Goal: Task Accomplishment & Management: Manage account settings

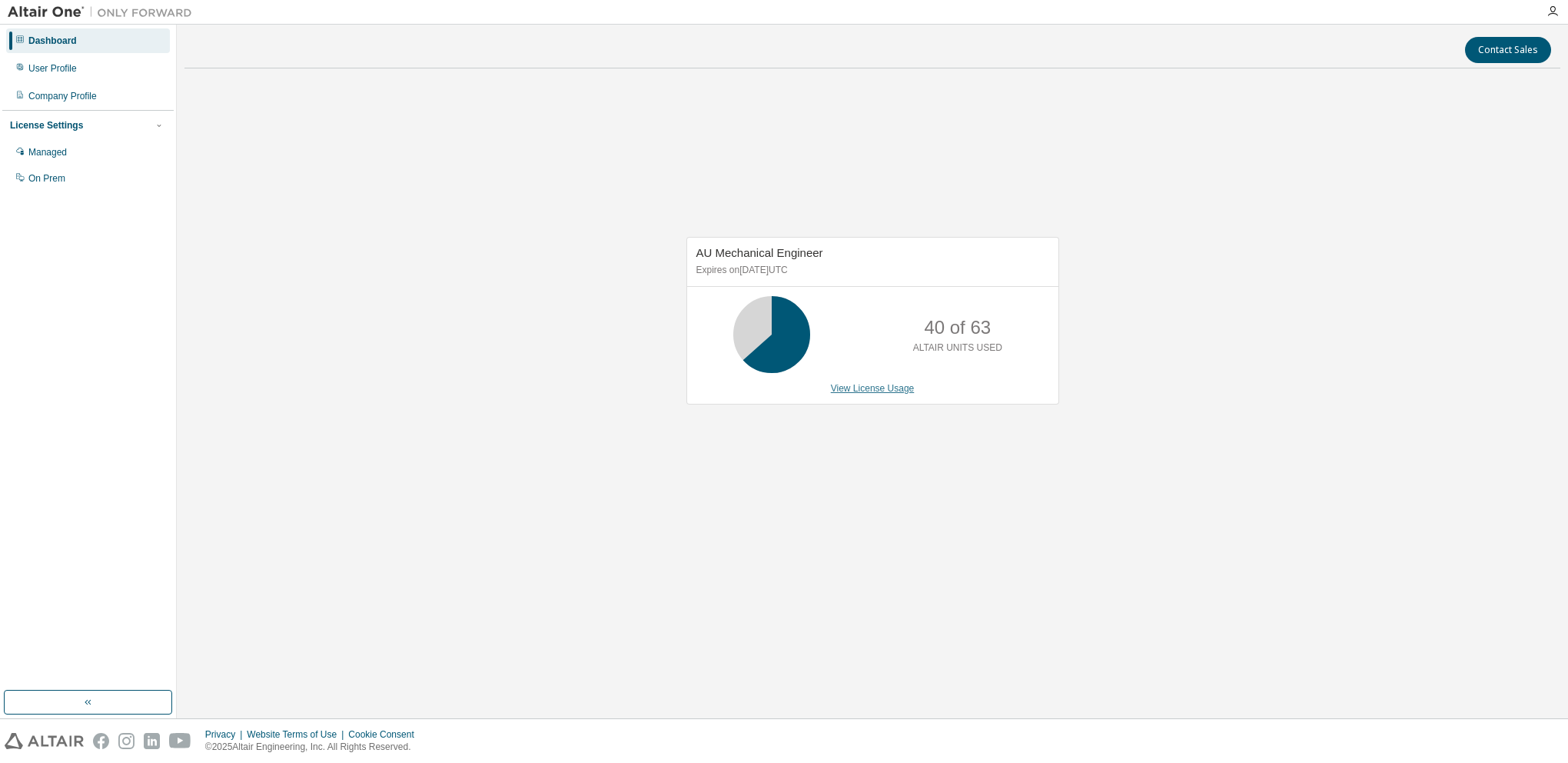
click at [875, 383] on link "View License Usage" at bounding box center [873, 388] width 84 height 11
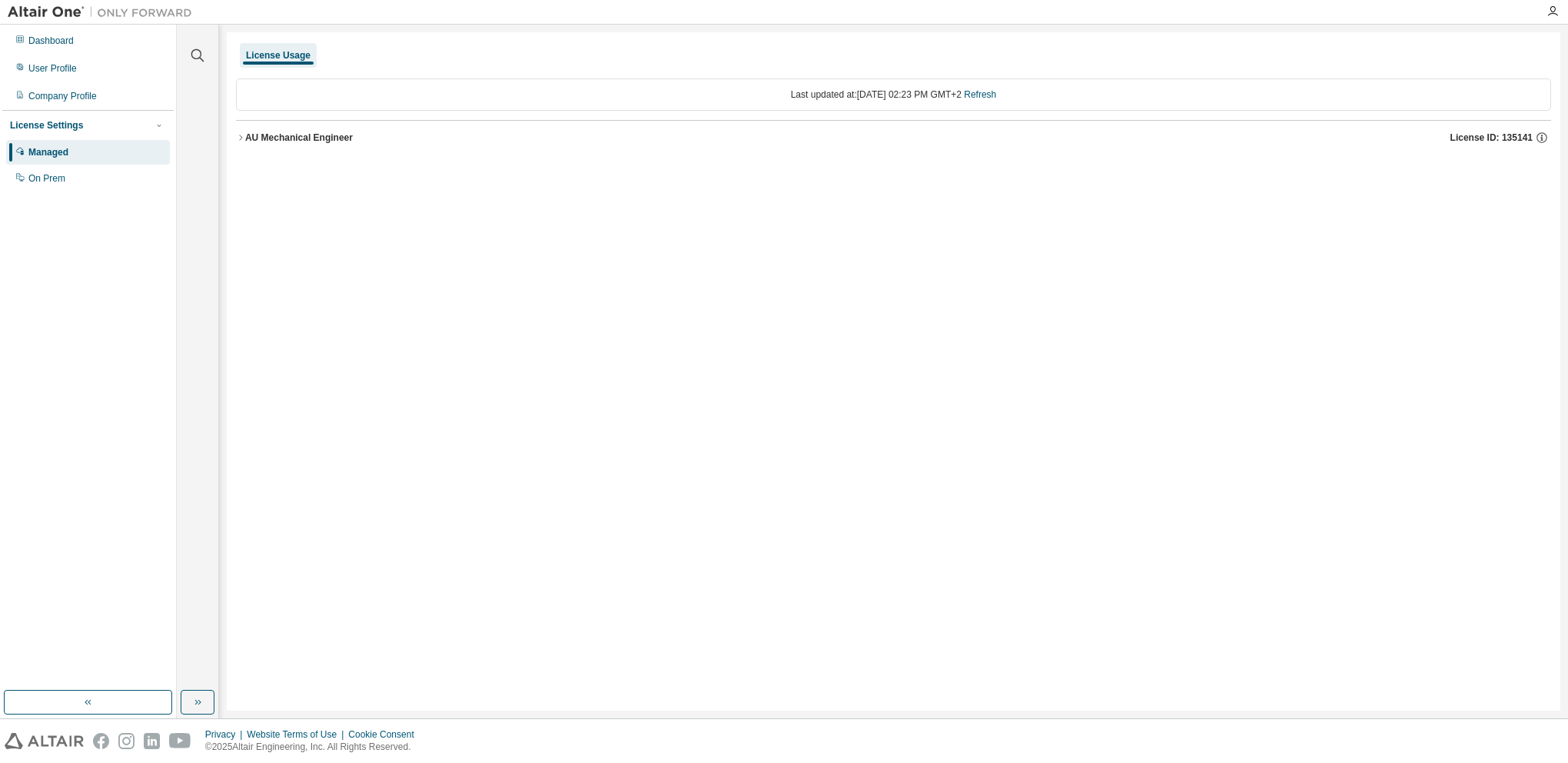
click at [236, 133] on button "AU Mechanical Engineer License ID: 135141" at bounding box center [894, 138] width 1316 height 34
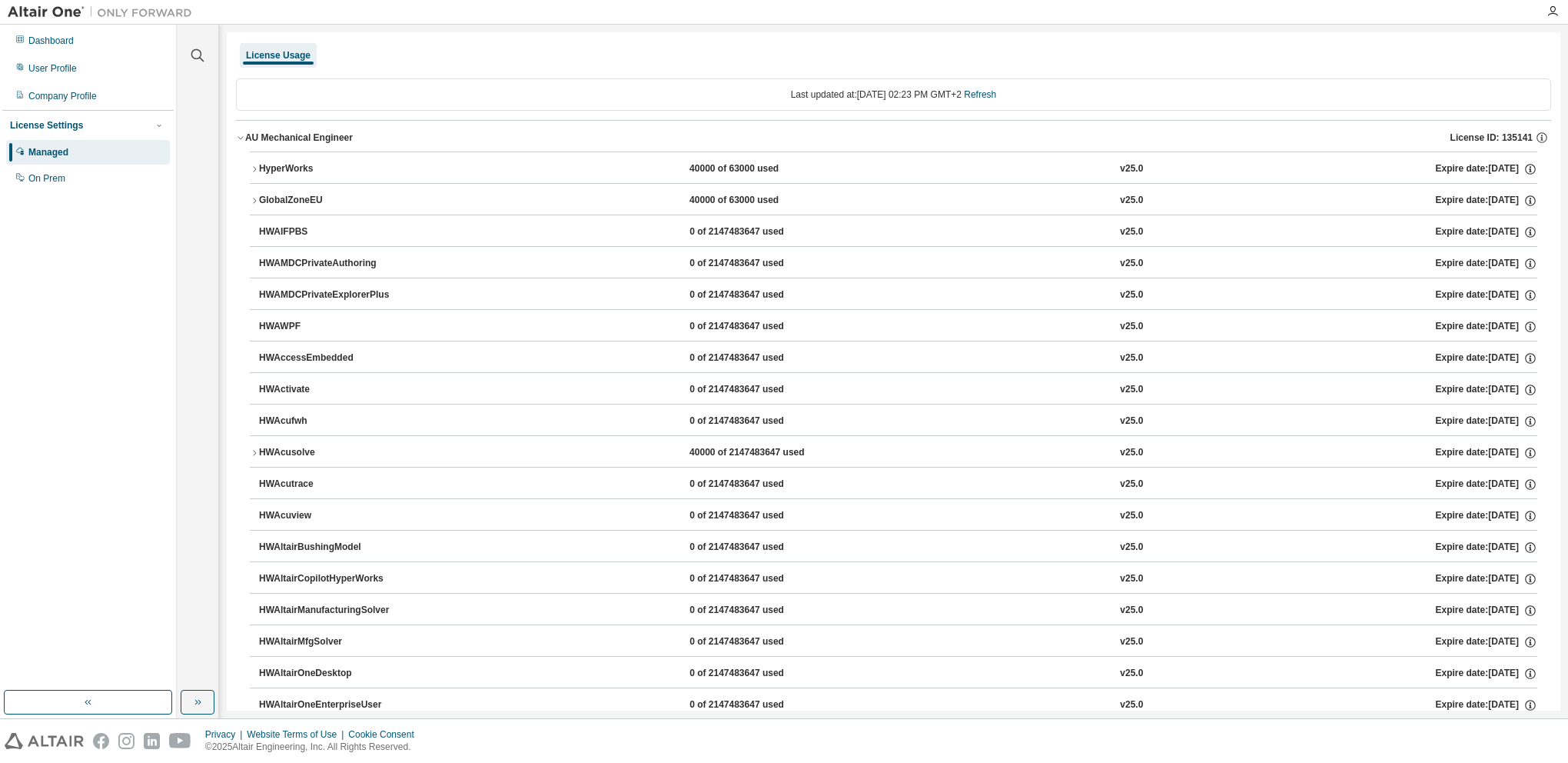
click at [251, 164] on icon "button" at bounding box center [254, 168] width 9 height 9
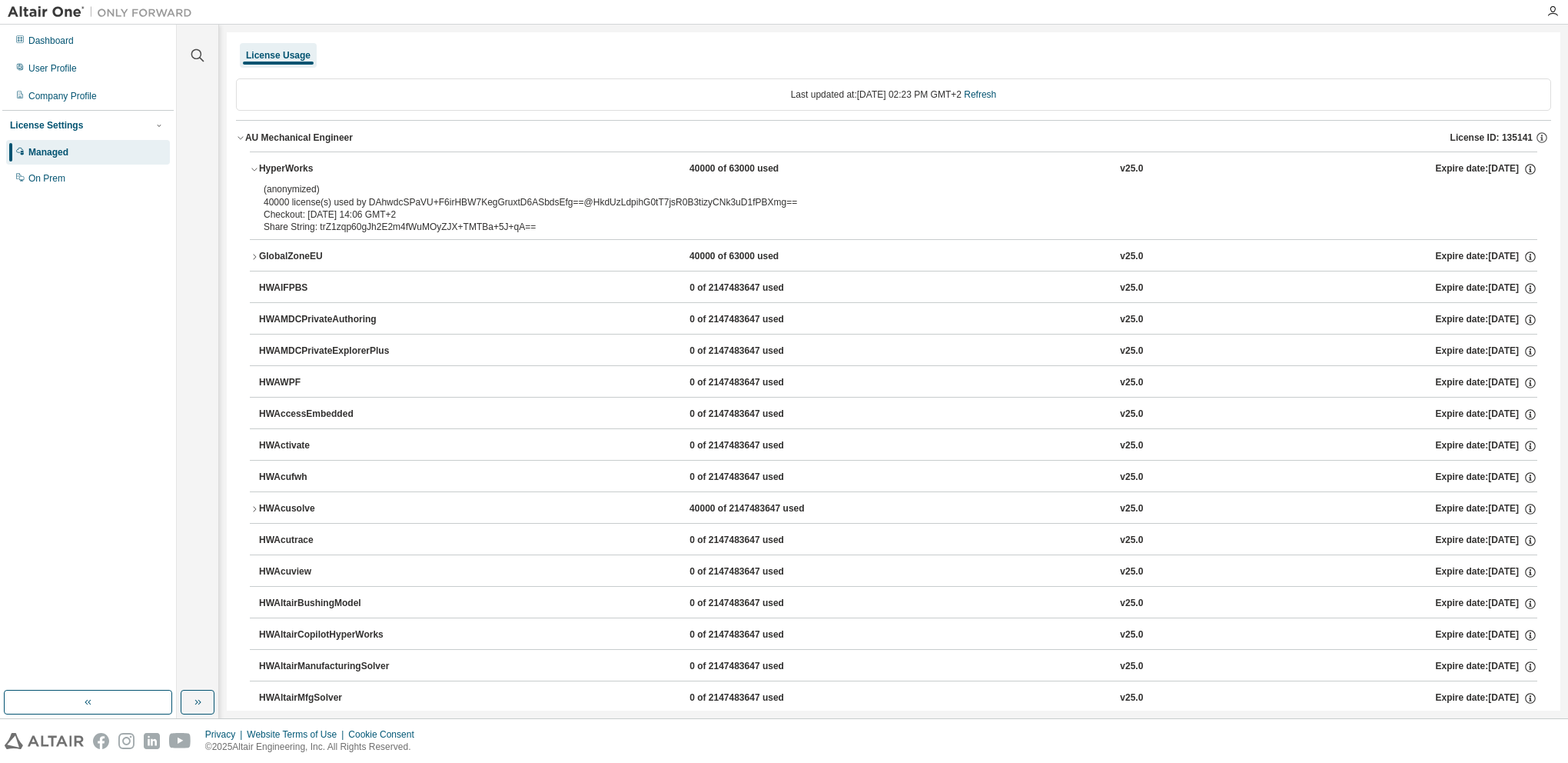
click at [255, 254] on icon "button" at bounding box center [254, 256] width 9 height 9
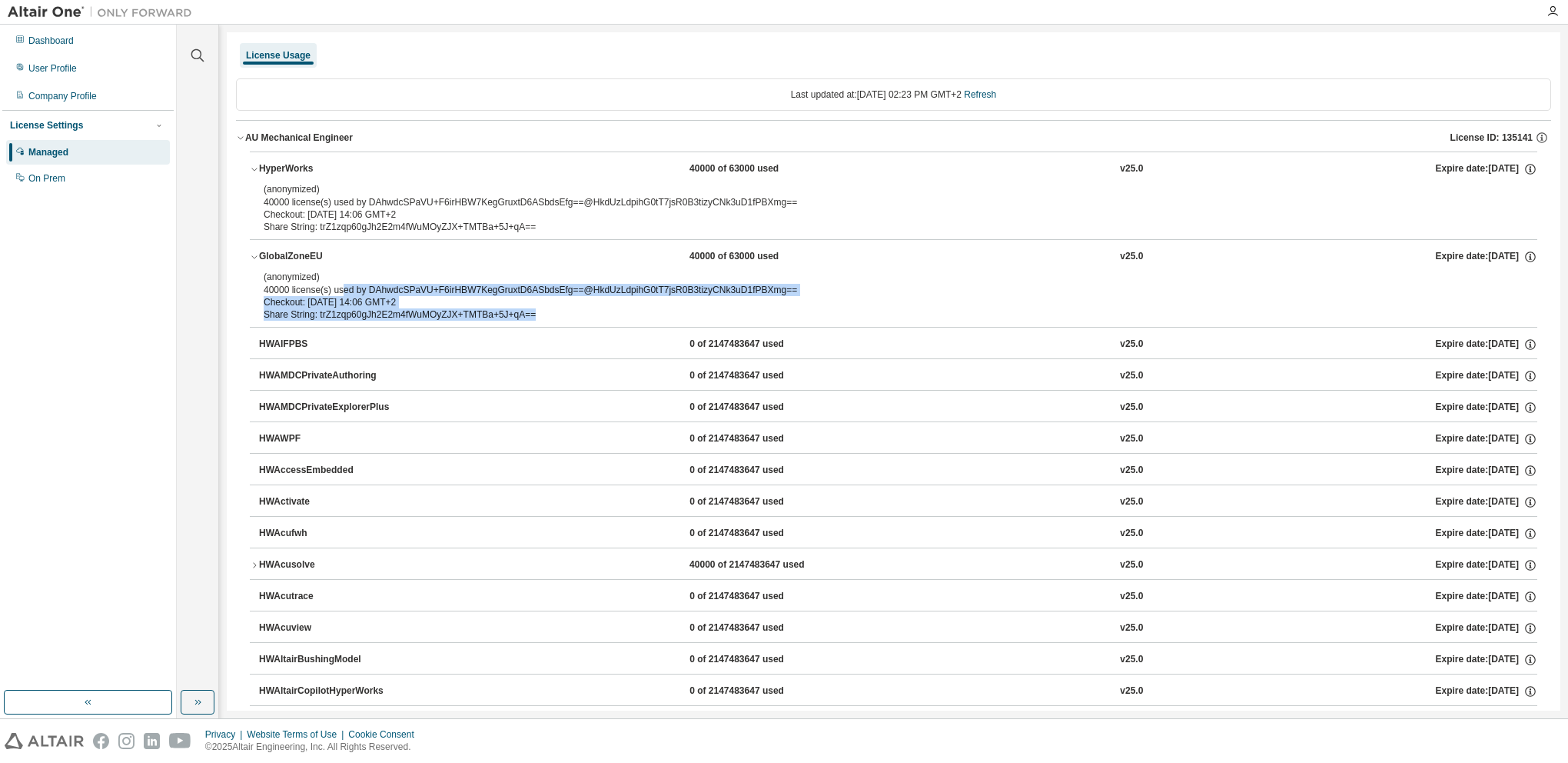
drag, startPoint x: 340, startPoint y: 286, endPoint x: 640, endPoint y: 314, distance: 301.3
click at [640, 314] on div "(anonymized) 40000 license(s) used by DAhwdcSPaVU+F6irHBW7KegGruxtD6ASbdsEfg==@…" at bounding box center [876, 296] width 1223 height 50
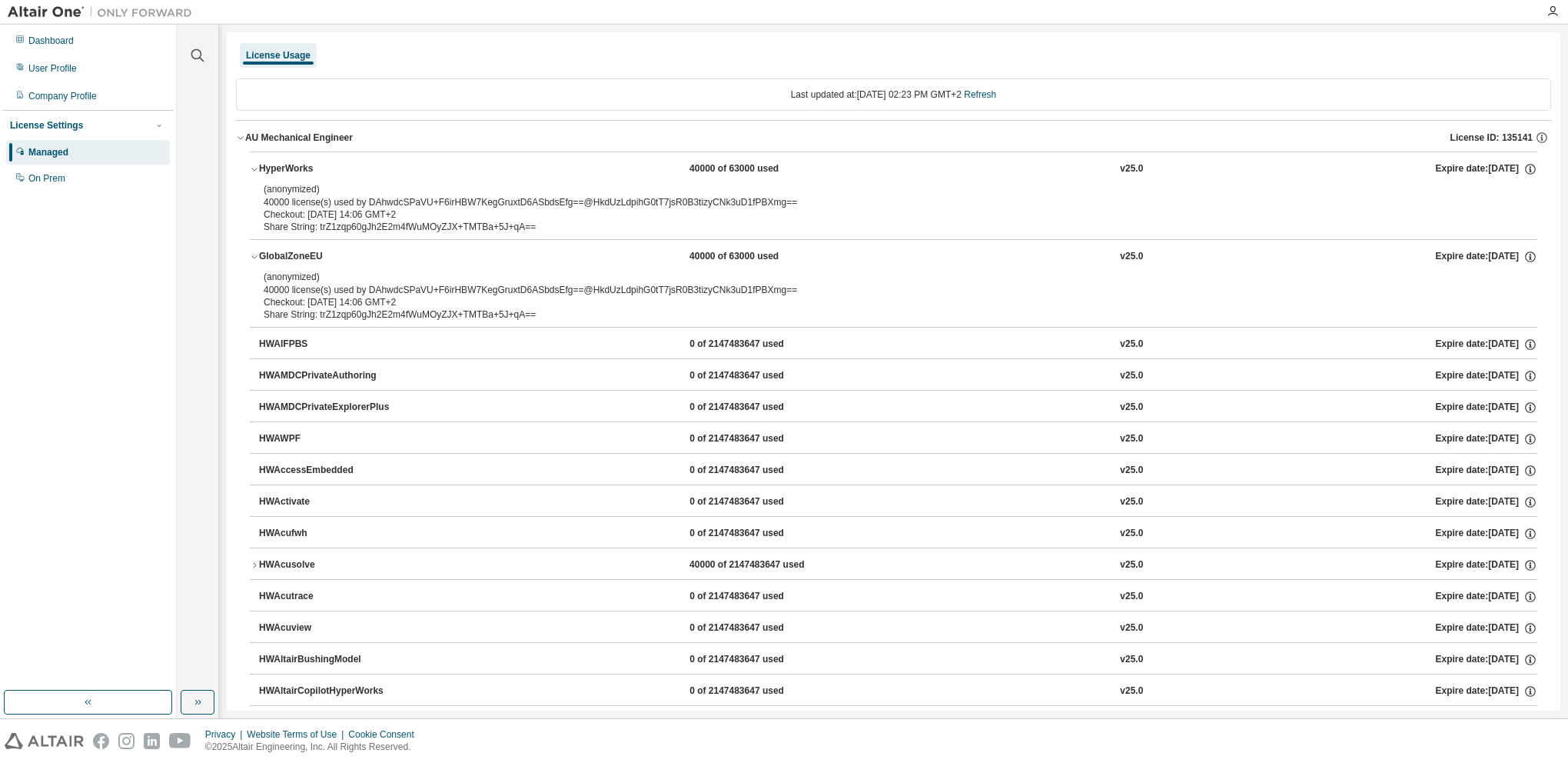
drag, startPoint x: 640, startPoint y: 314, endPoint x: 474, endPoint y: 212, distance: 194.8
click at [474, 212] on div "Checkout: [DATE] 14:06 GMT+2" at bounding box center [876, 215] width 1223 height 12
click at [60, 166] on div "On Prem" at bounding box center [88, 178] width 164 height 25
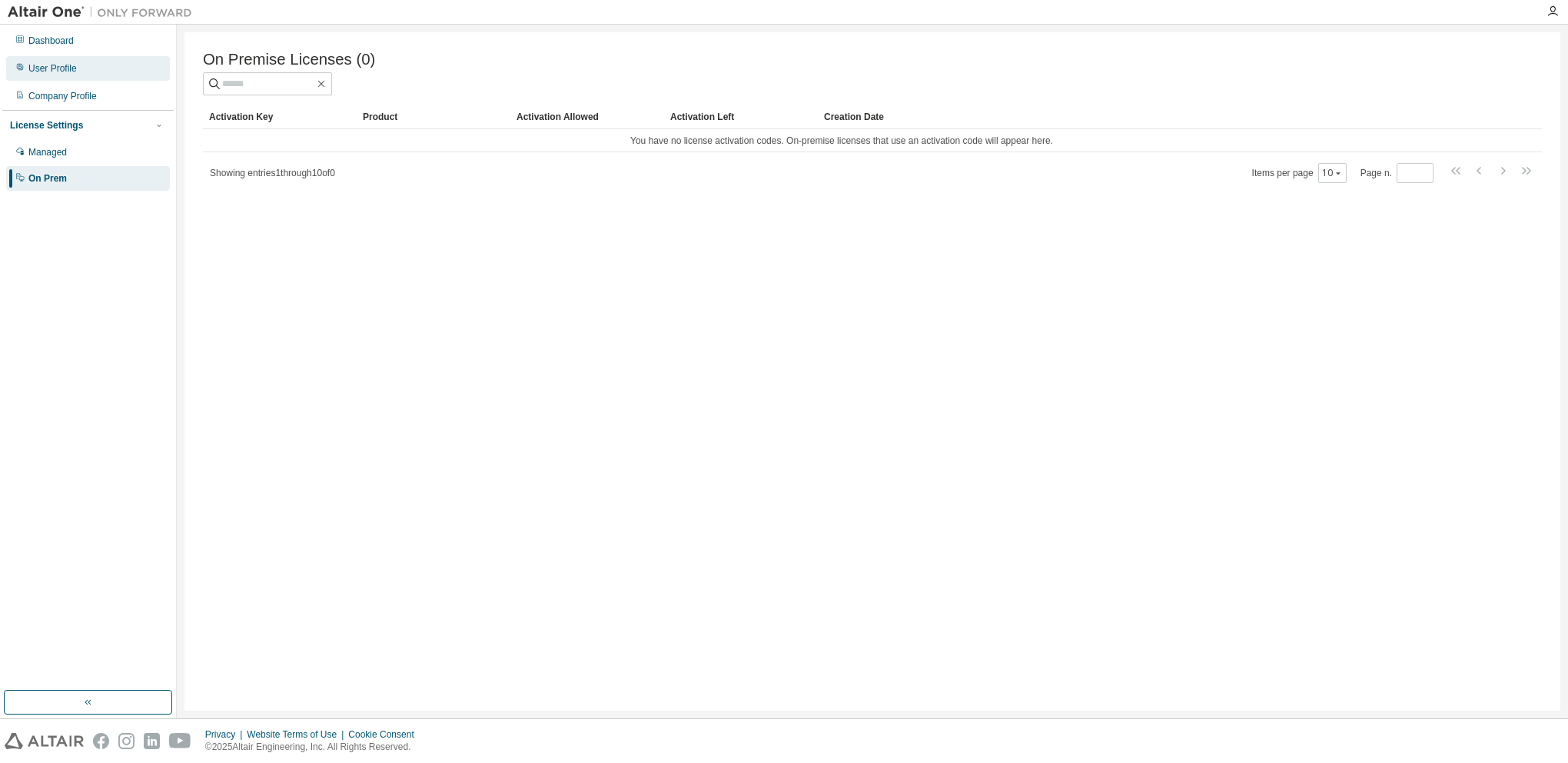
click at [59, 61] on div "User Profile" at bounding box center [88, 68] width 164 height 25
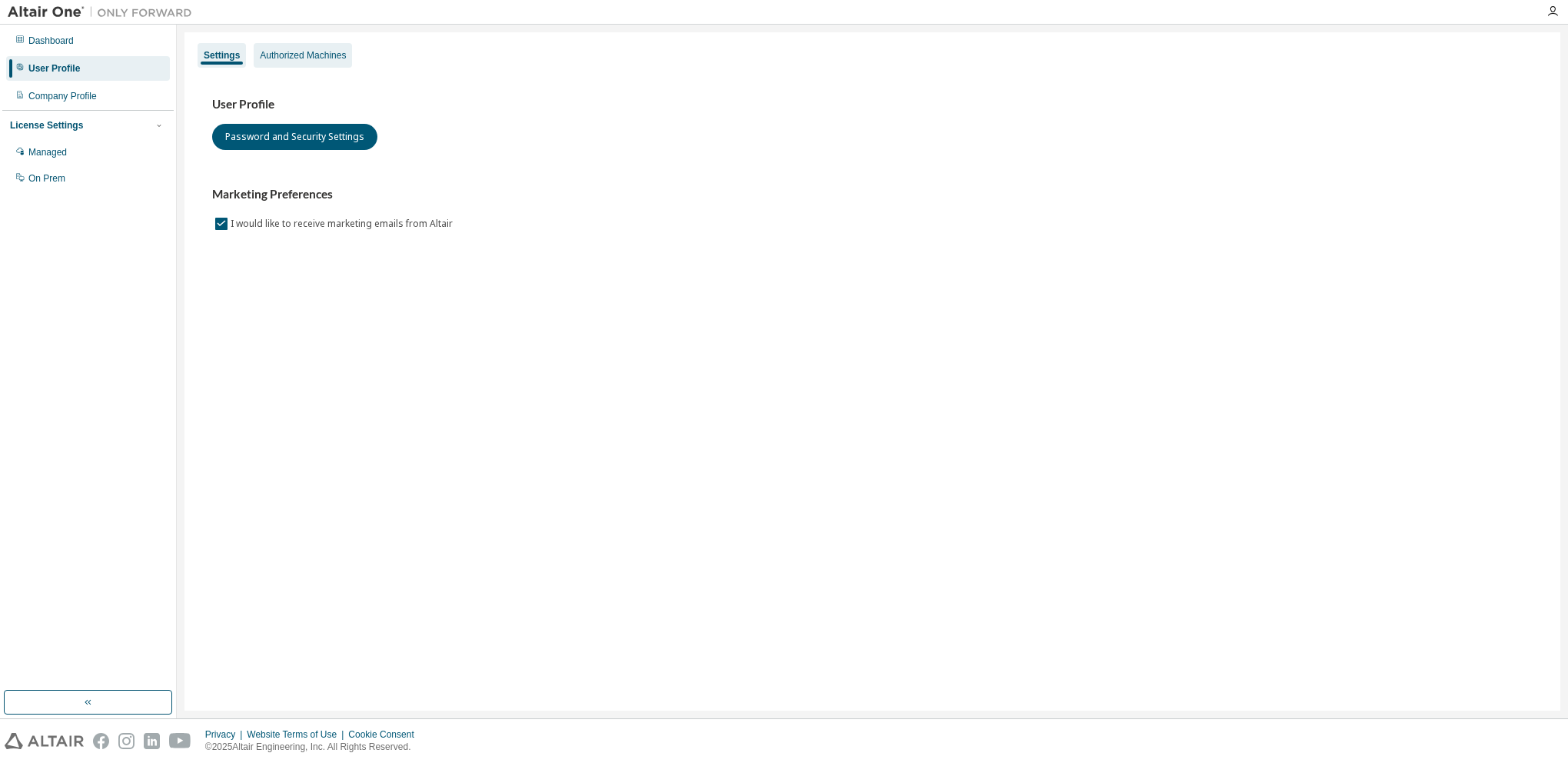
click at [312, 57] on div "Authorized Machines" at bounding box center [303, 55] width 86 height 12
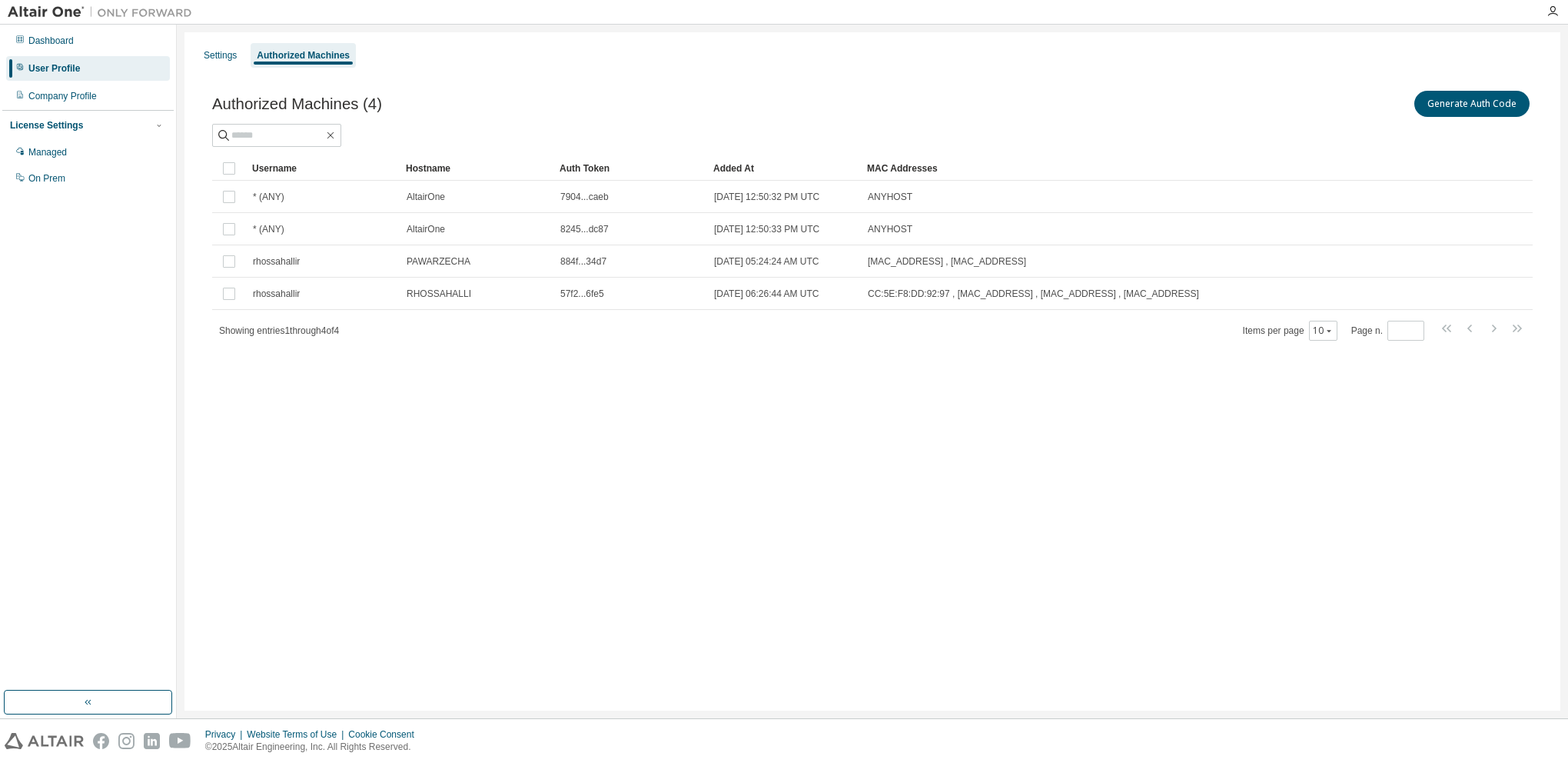
click at [504, 525] on div "Settings Authorized Machines Authorized Machines (4) Generate Auth Code Clear L…" at bounding box center [873, 371] width 1376 height 678
click at [426, 437] on div "Settings Authorized Machines Authorized Machines (4) Generate Auth Code Clear L…" at bounding box center [873, 371] width 1376 height 678
click at [507, 446] on div "Settings Authorized Machines Authorized Machines (4) Generate Auth Code Clear L…" at bounding box center [873, 371] width 1376 height 678
click at [521, 463] on div "Settings Authorized Machines Authorized Machines (4) Generate Auth Code Clear L…" at bounding box center [873, 371] width 1376 height 678
click at [81, 94] on div "Company Profile" at bounding box center [62, 96] width 68 height 12
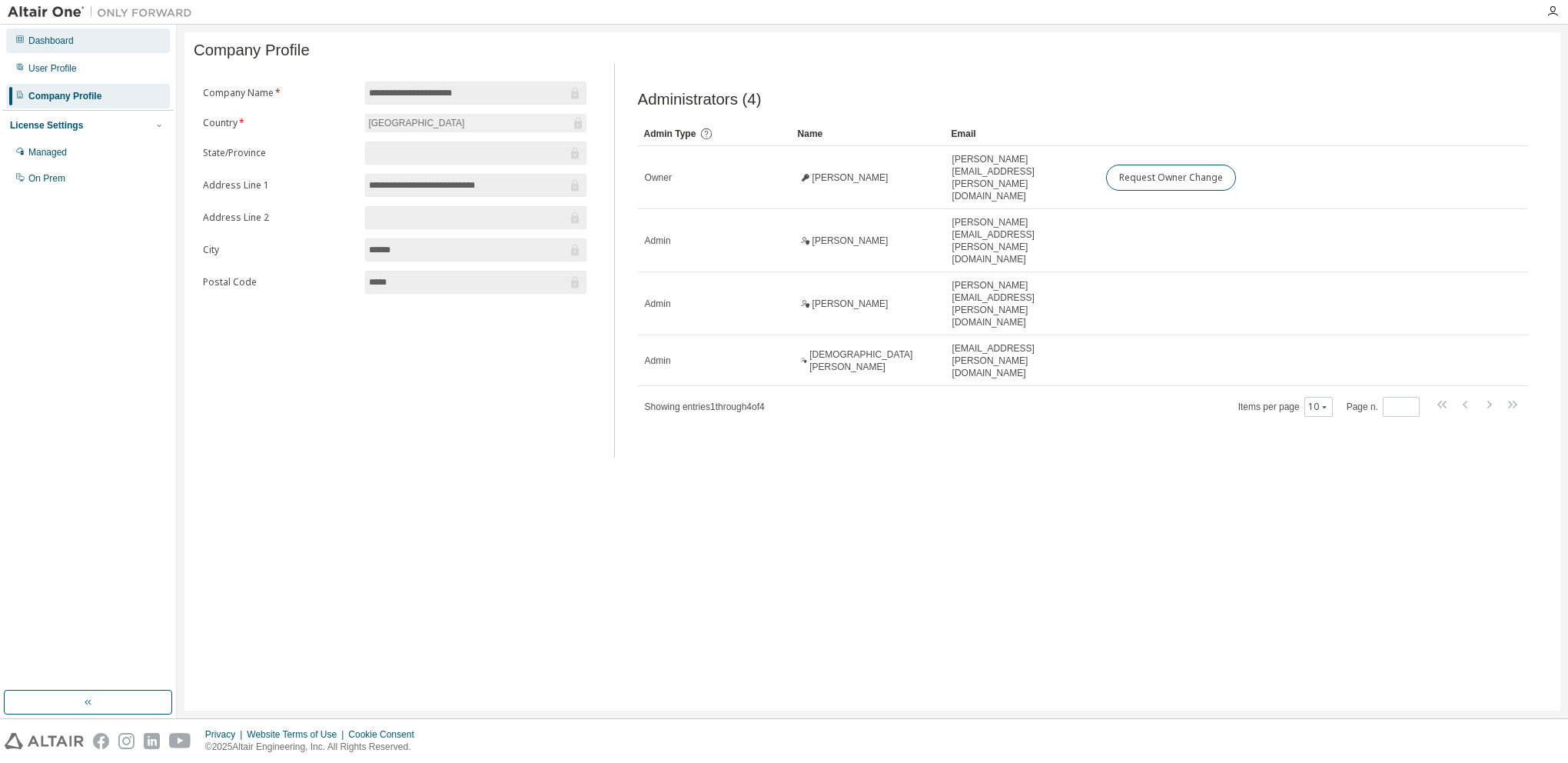
click at [76, 37] on div "Dashboard" at bounding box center [88, 41] width 164 height 25
